Goal: Check status: Check status

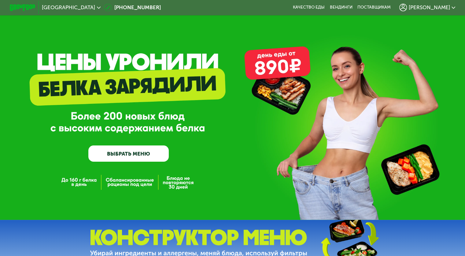
click at [428, 8] on span "[PERSON_NAME]" at bounding box center [428, 7] width 41 height 5
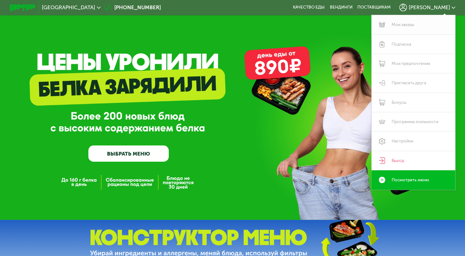
click at [404, 27] on link "Мои заказы" at bounding box center [413, 24] width 84 height 19
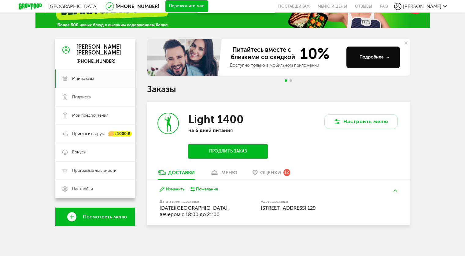
click at [230, 176] on link "меню" at bounding box center [223, 174] width 33 height 10
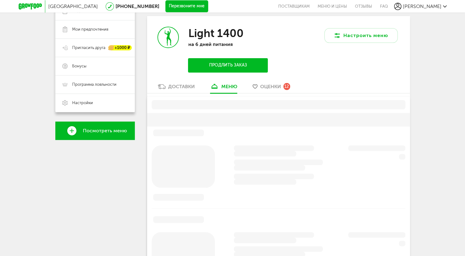
scroll to position [120, 0]
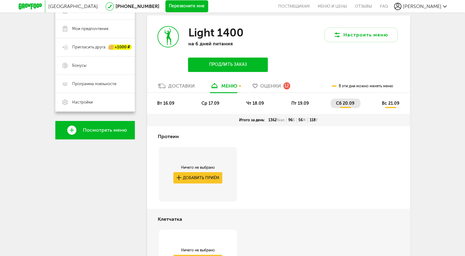
click at [260, 103] on span "чт 18.09" at bounding box center [254, 103] width 17 height 5
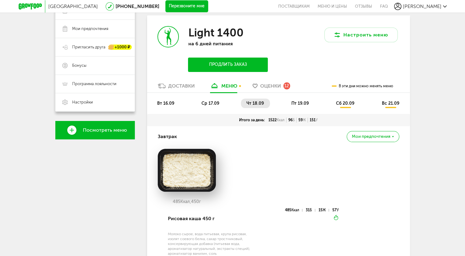
click at [345, 102] on span "сб 20.09" at bounding box center [345, 103] width 18 height 5
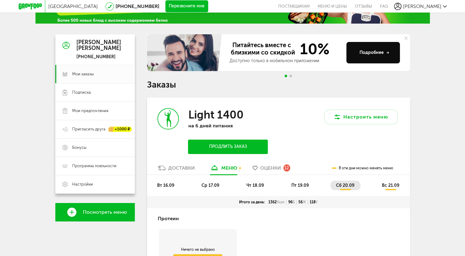
scroll to position [0, 0]
